Goal: Task Accomplishment & Management: Manage account settings

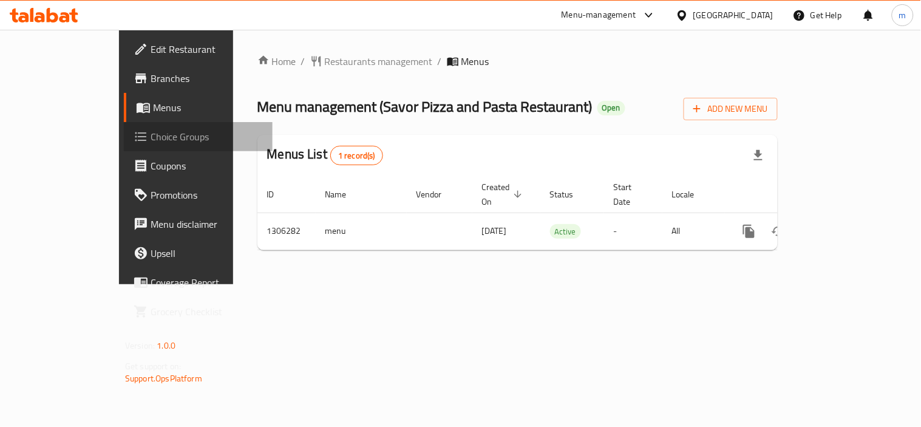
click at [124, 127] on link "Choice Groups" at bounding box center [198, 136] width 149 height 29
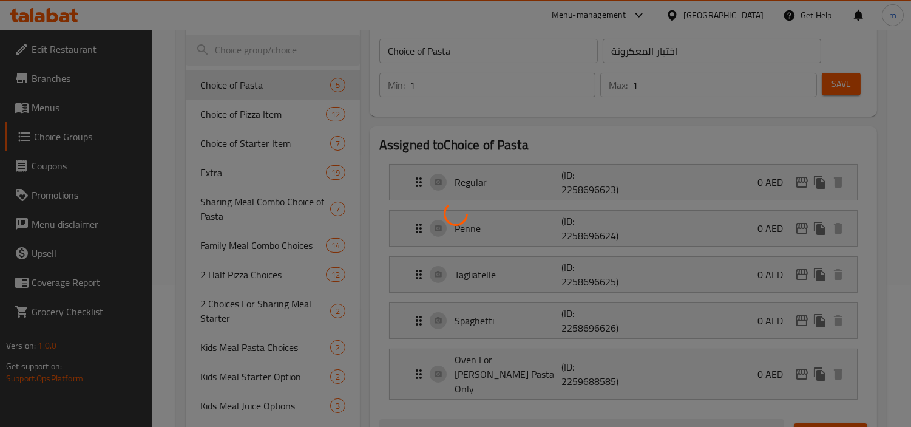
scroll to position [344, 0]
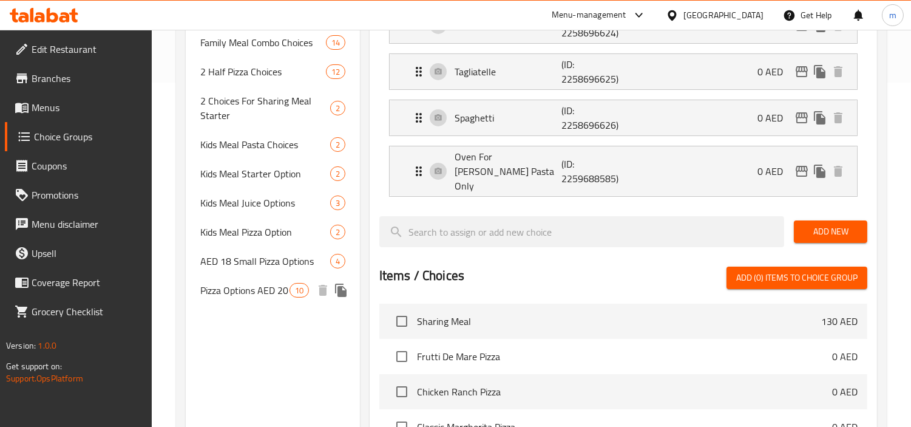
drag, startPoint x: 257, startPoint y: 292, endPoint x: 2, endPoint y: 279, distance: 255.8
click at [257, 292] on span "Pizza Options AED 20" at bounding box center [244, 290] width 89 height 15
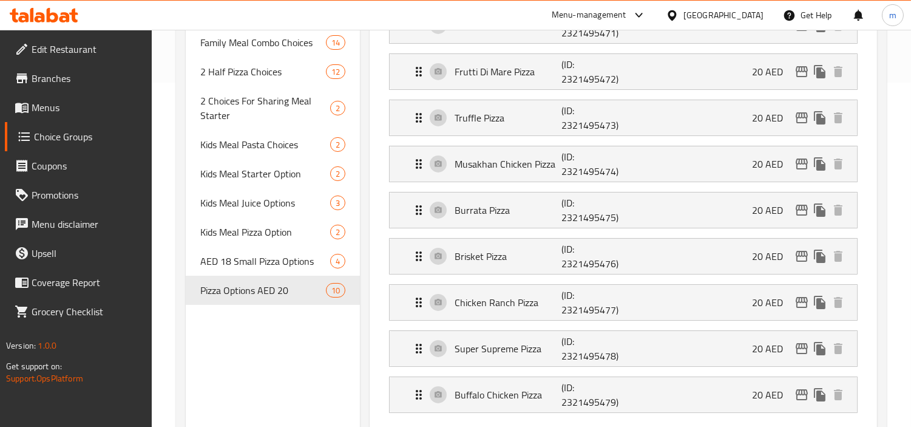
type input "Pizza Options AED 20"
type input "خيارات البيتزا 20 درهمًا إماراتيًا"
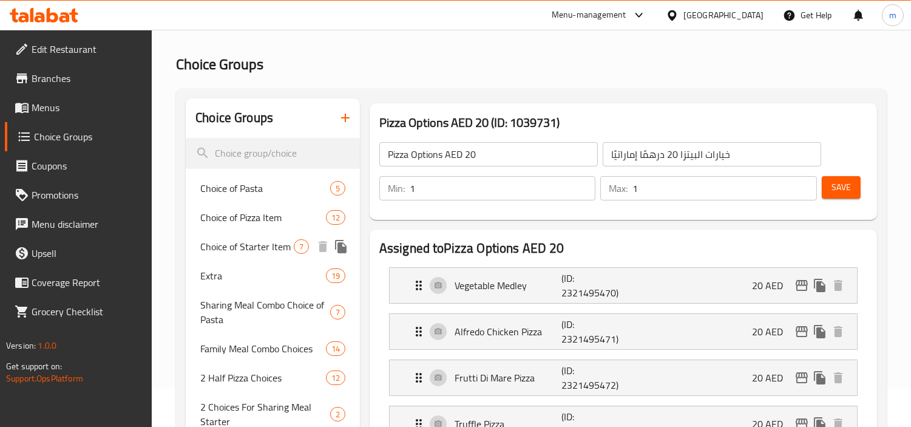
scroll to position [0, 0]
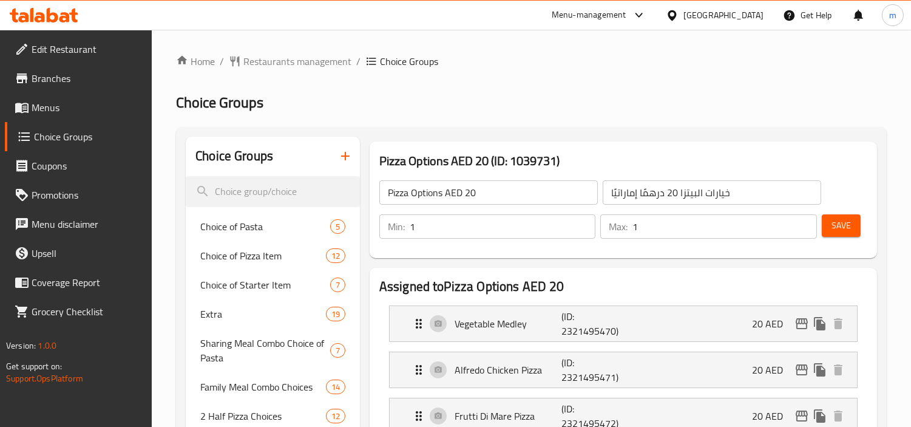
click at [699, 12] on div "United Arab Emirates" at bounding box center [723, 14] width 80 height 13
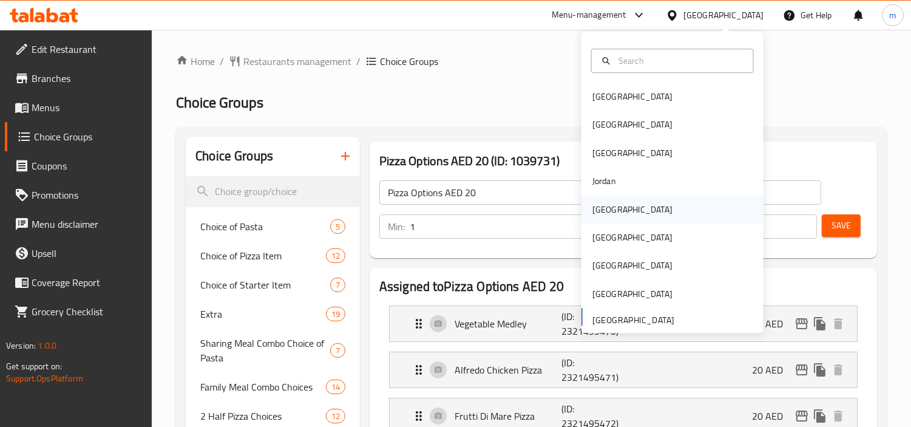
click at [603, 203] on div "[GEOGRAPHIC_DATA]" at bounding box center [632, 209] width 80 height 13
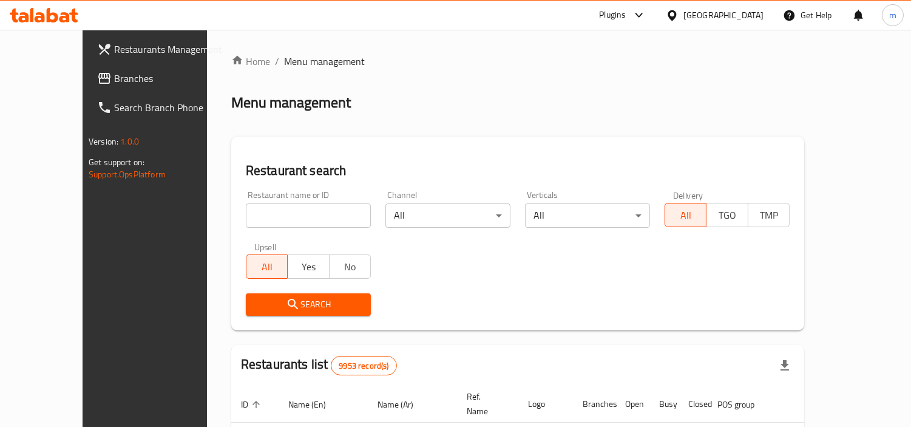
click at [87, 87] on link "Branches" at bounding box center [160, 78] width 147 height 29
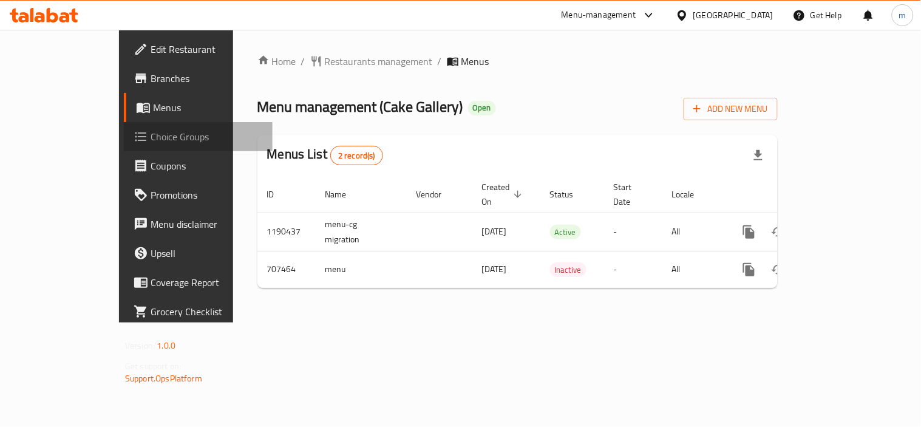
click at [151, 143] on span "Choice Groups" at bounding box center [207, 136] width 112 height 15
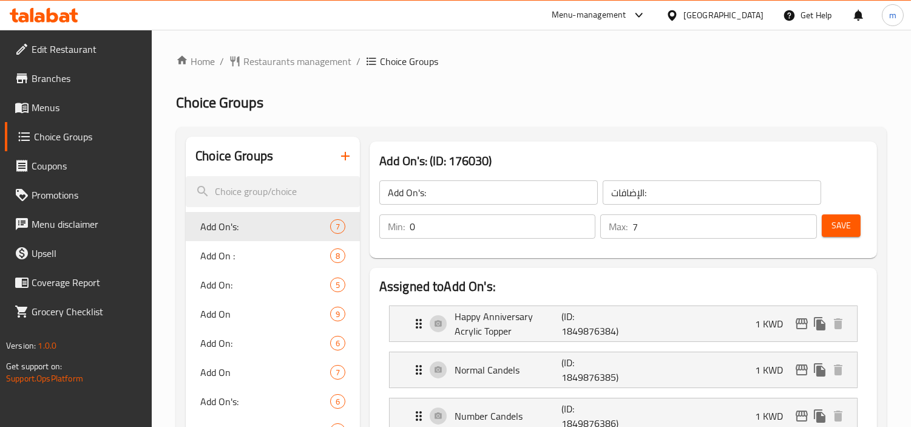
click at [228, 186] on div at bounding box center [455, 213] width 911 height 427
click at [214, 212] on div at bounding box center [455, 213] width 911 height 427
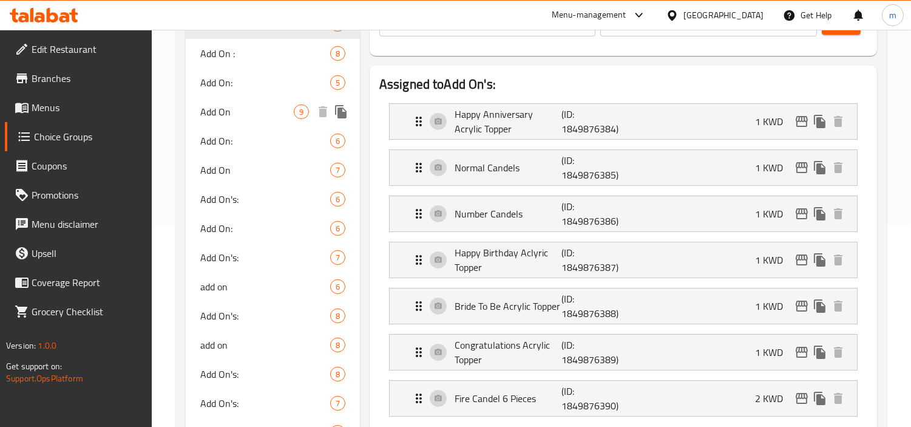
scroll to position [135, 0]
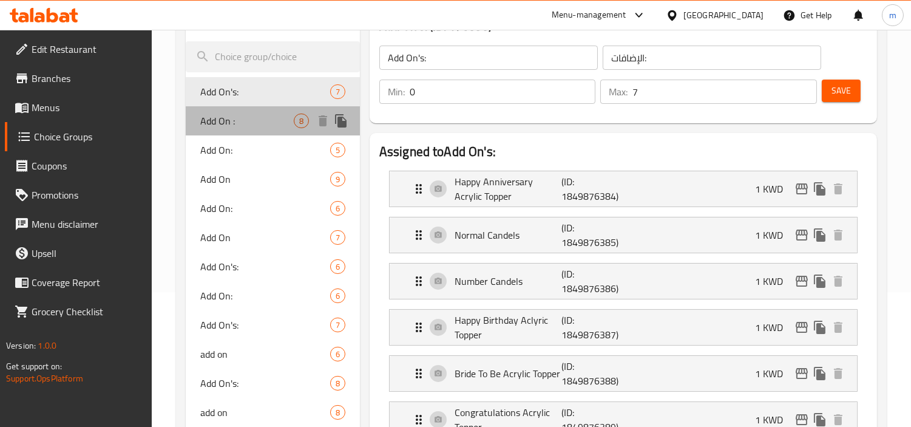
click at [207, 114] on span "Add On :" at bounding box center [246, 120] width 93 height 15
click at [209, 146] on span "Add On:" at bounding box center [265, 150] width 130 height 15
click at [216, 150] on span "Add On:" at bounding box center [265, 150] width 130 height 15
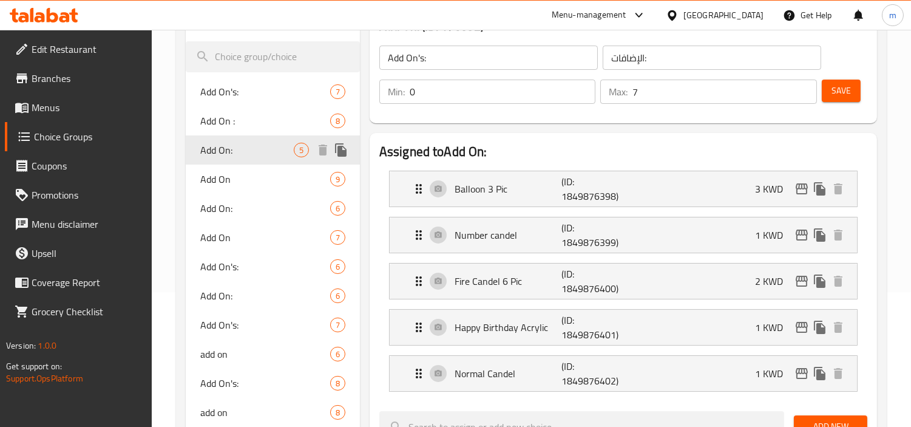
type input "Add On:"
type input "الاضافات:"
type input "5"
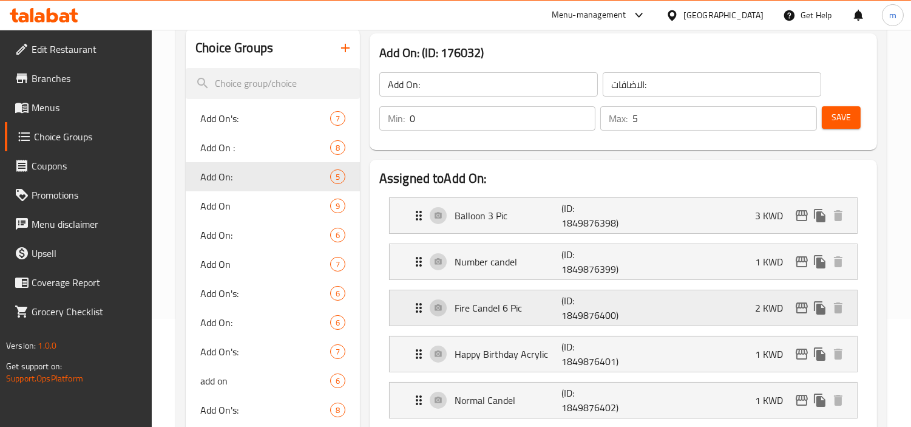
scroll to position [202, 0]
